Goal: Task Accomplishment & Management: Use online tool/utility

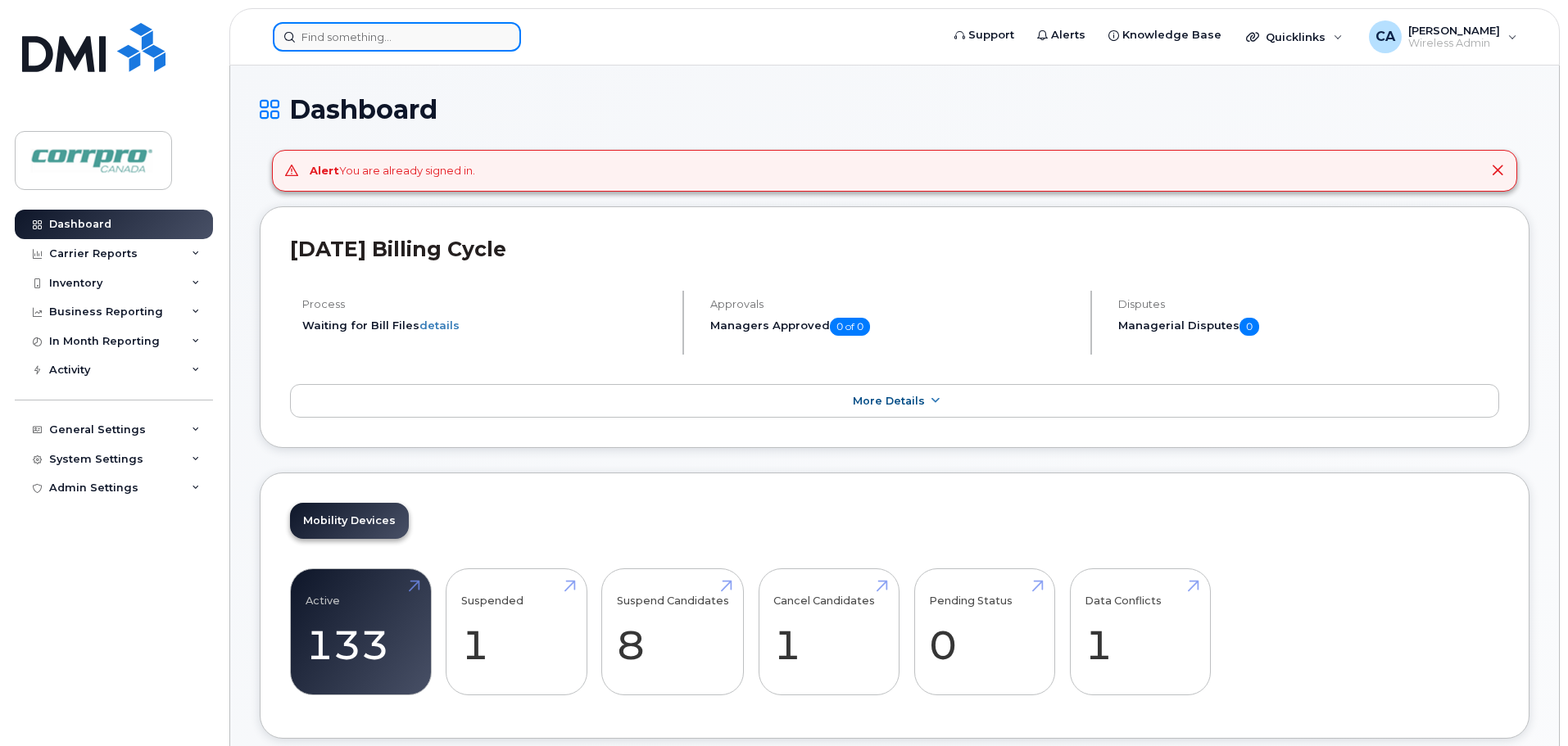
click at [363, 47] on input at bounding box center [397, 37] width 248 height 30
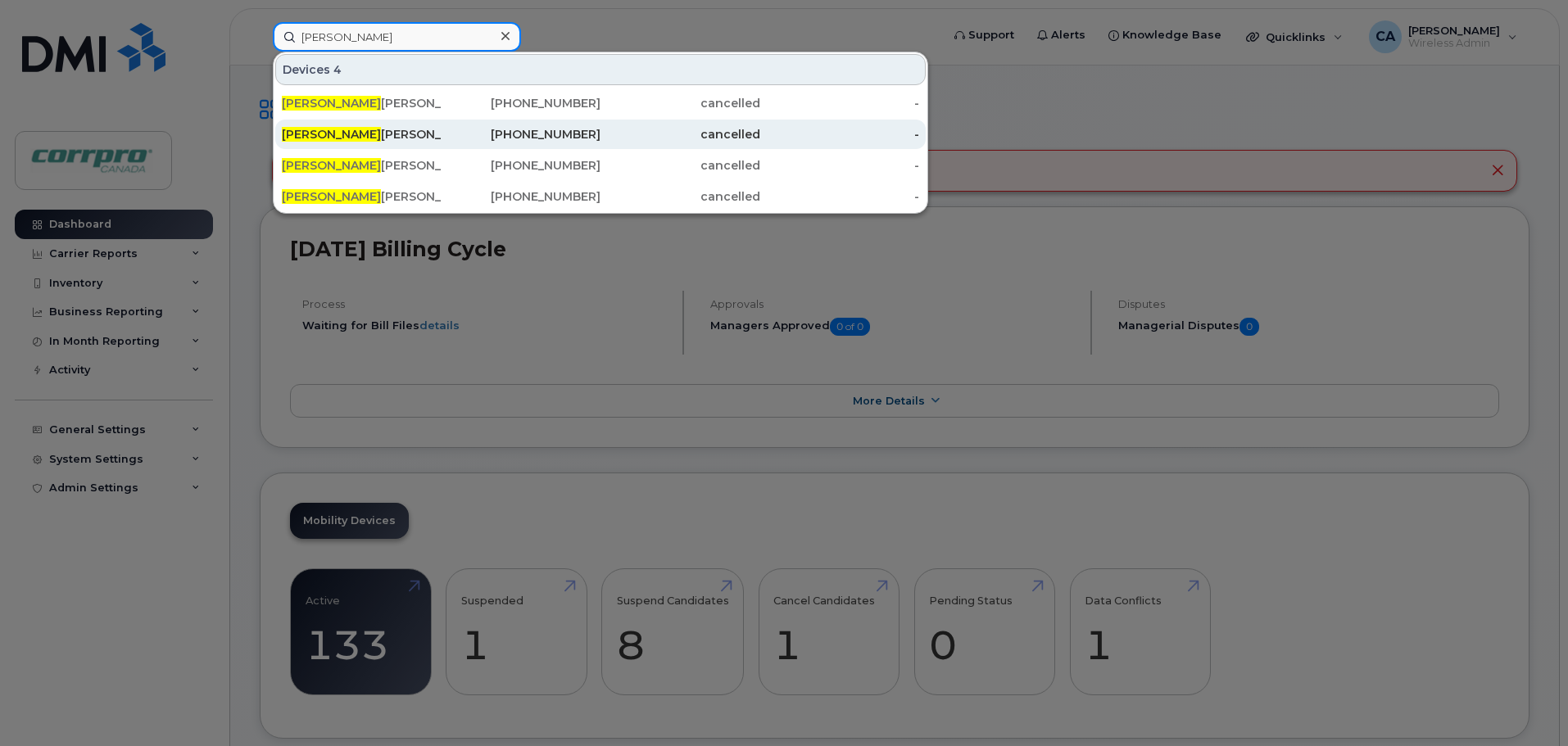
type input "[PERSON_NAME]"
click at [375, 128] on div "[PERSON_NAME] (For Cancellation)" at bounding box center [361, 134] width 159 height 17
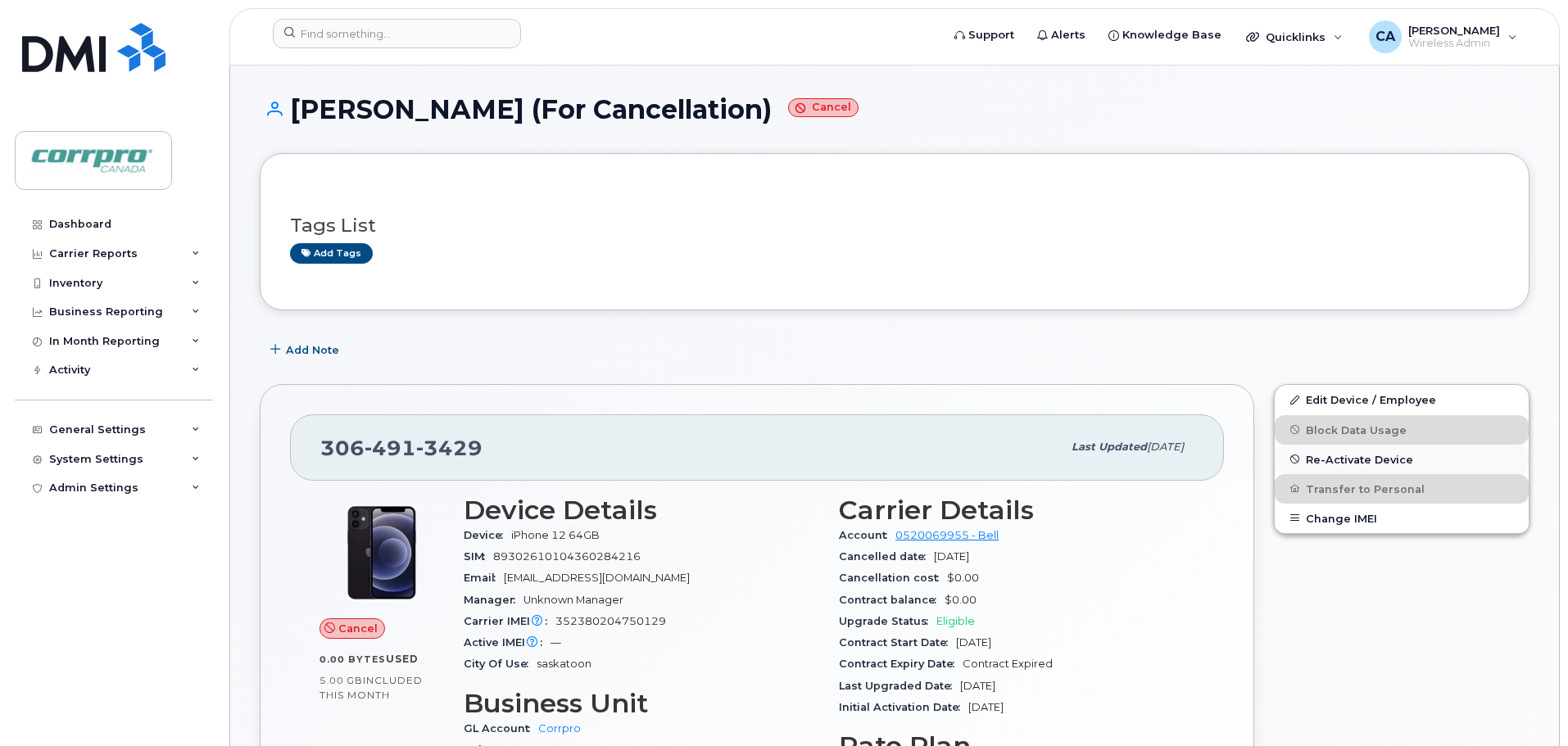
click at [1372, 462] on span "Re-Activate Device" at bounding box center [1359, 459] width 107 height 12
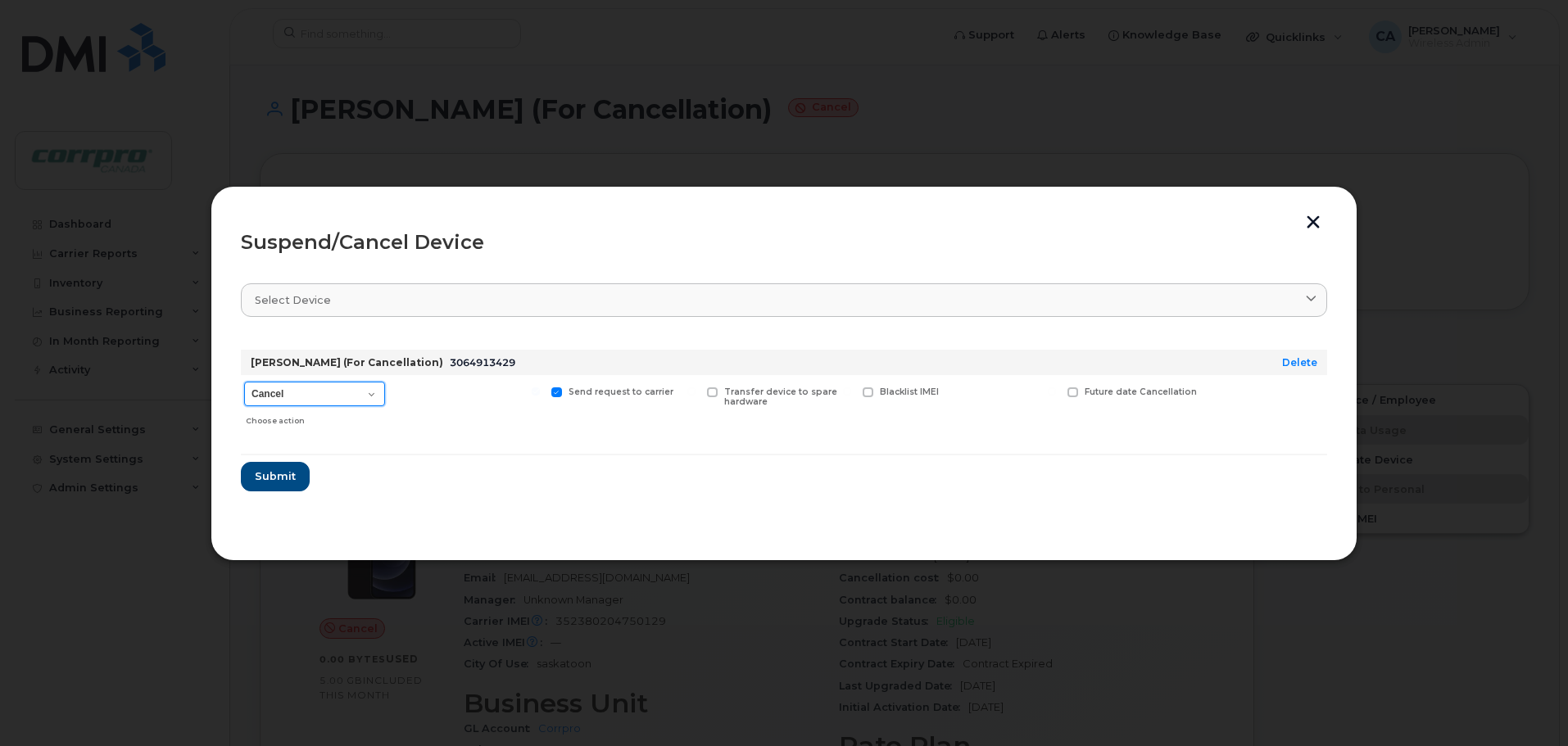
click at [324, 396] on select "Cancel Suspend - Extend Suspension Suspend - Reduced Rate Suspend - Full Rate S…" at bounding box center [315, 394] width 141 height 25
select select "[object Object]"
click at [245, 382] on select "Cancel Suspend - Extend Suspension Suspend - Reduced Rate Suspend - Full Rate S…" at bounding box center [315, 394] width 141 height 25
click at [286, 479] on span "Submit" at bounding box center [273, 476] width 41 height 16
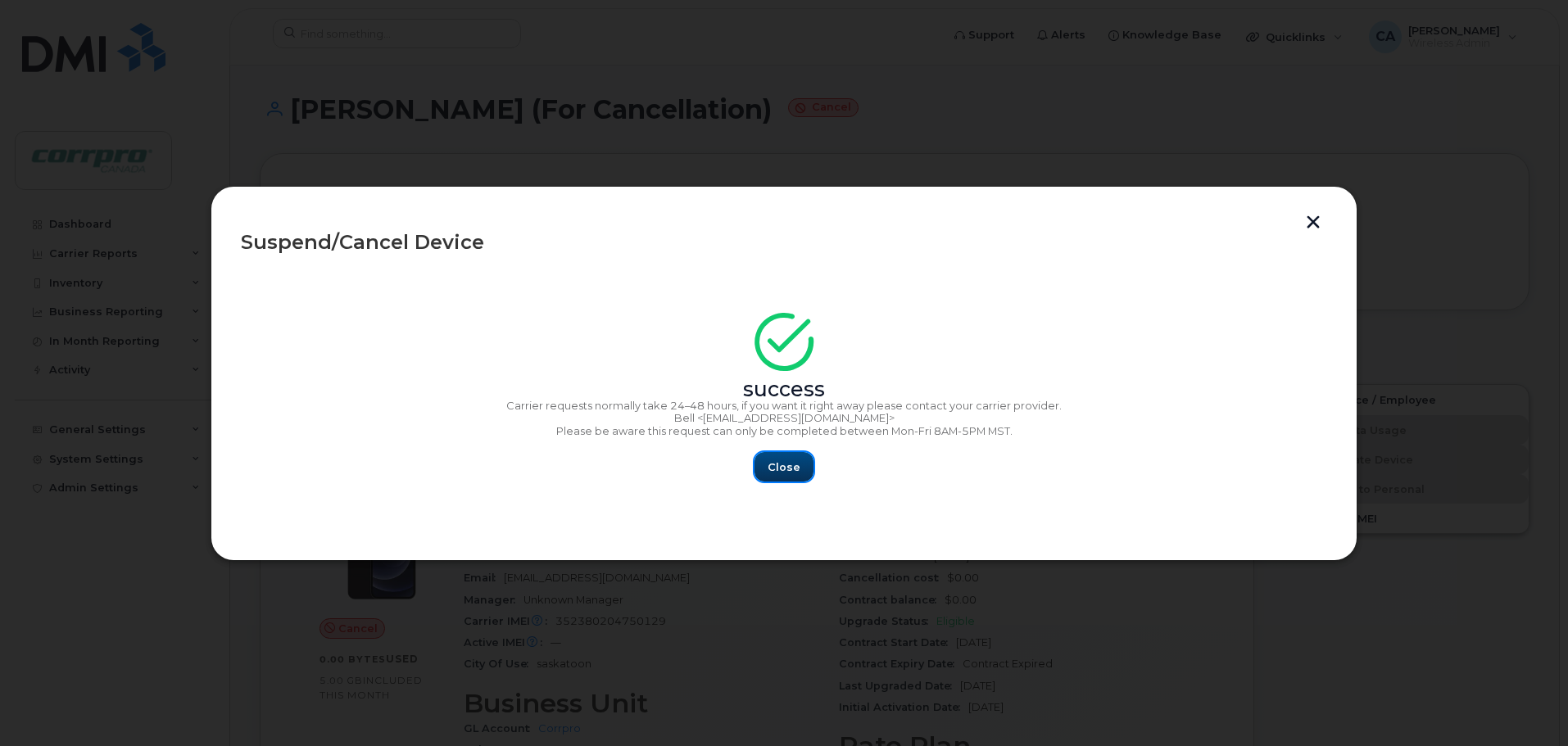
click at [786, 473] on span "Close" at bounding box center [783, 467] width 33 height 16
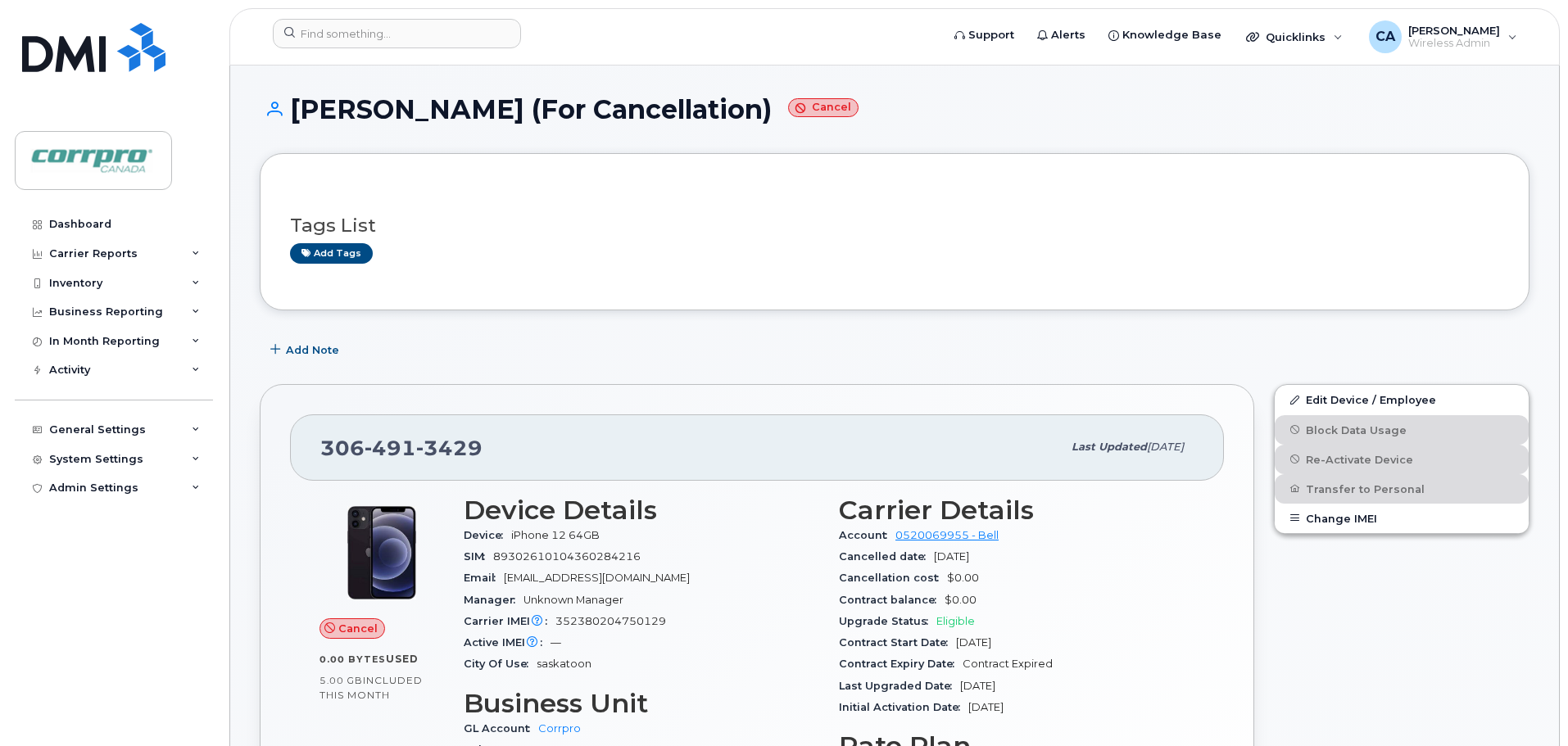
click at [737, 357] on div "Add Note" at bounding box center [894, 349] width 1269 height 30
click at [1072, 168] on div "Tags List Add tags" at bounding box center [894, 232] width 1269 height 157
